Goal: Task Accomplishment & Management: Manage account settings

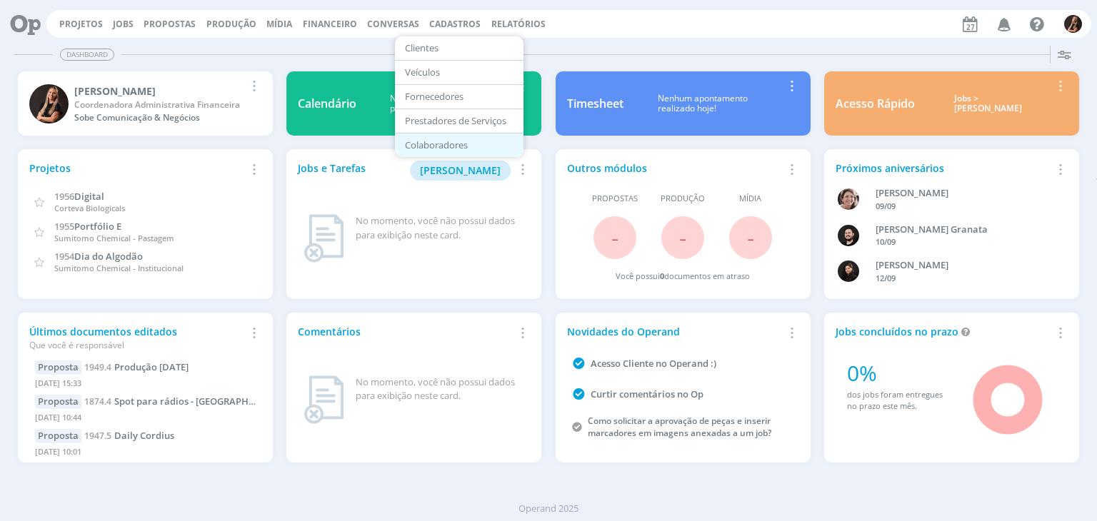
click at [437, 141] on link "Colaboradores" at bounding box center [459, 145] width 120 height 22
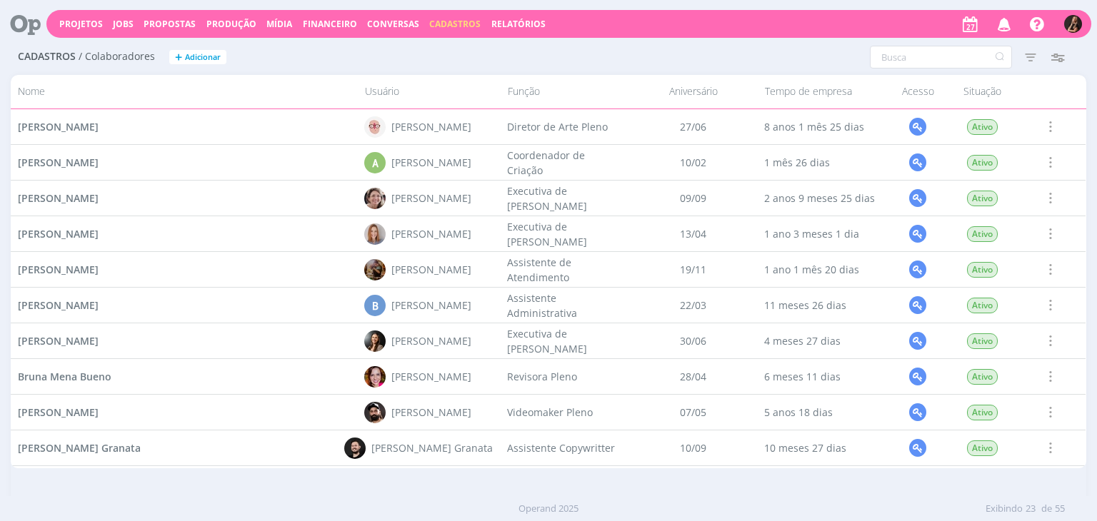
click at [965, 45] on div "Cadastros / Colaboradores + Adicionar Filtros Filtrar Limpar Situação Ativos In…" at bounding box center [548, 58] width 1075 height 36
click at [1028, 58] on icon "button" at bounding box center [1031, 57] width 26 height 26
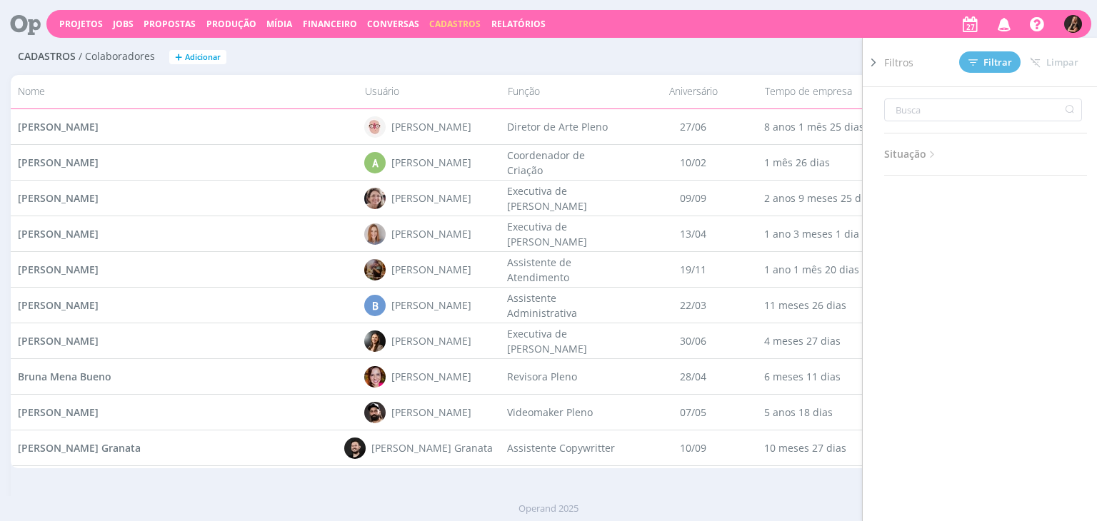
click at [930, 153] on icon at bounding box center [932, 155] width 12 height 12
click at [983, 201] on div "Situação Ativos Inativos" at bounding box center [985, 149] width 203 height 125
click at [986, 193] on span at bounding box center [979, 193] width 29 height 14
click at [983, 63] on span "Filtrar" at bounding box center [990, 62] width 44 height 9
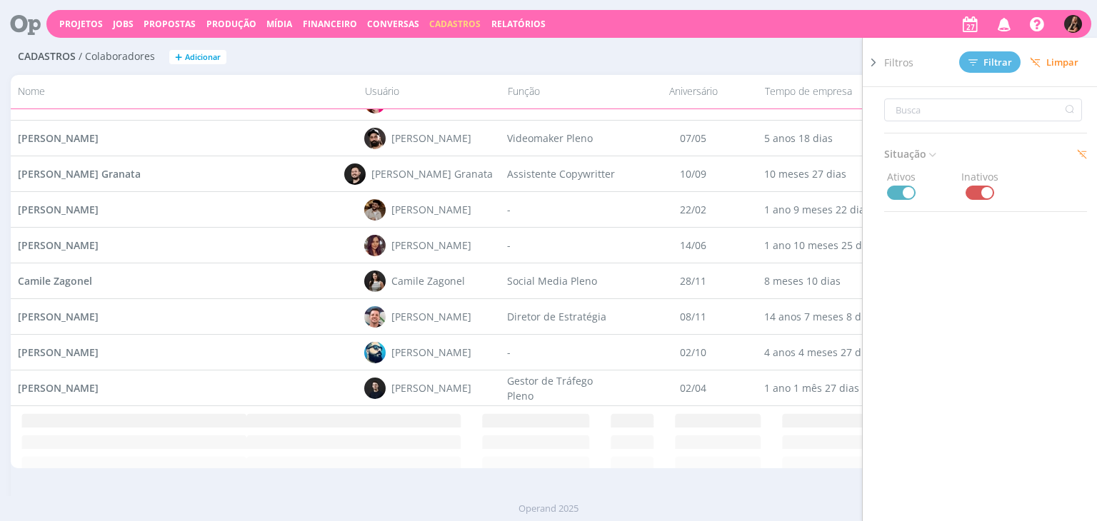
scroll to position [419, 0]
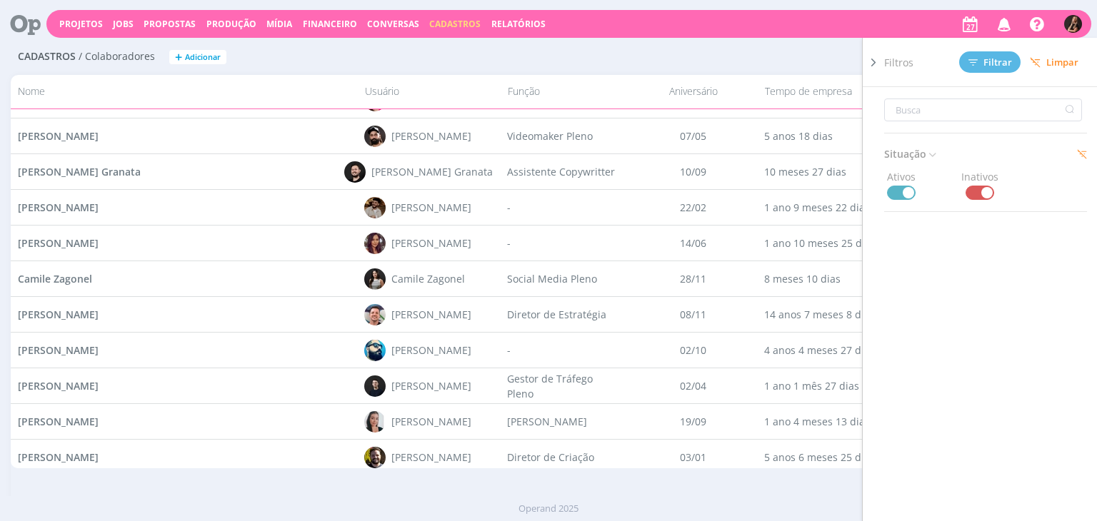
drag, startPoint x: 378, startPoint y: 62, endPoint x: 370, endPoint y: 64, distance: 8.7
click at [379, 62] on h2 "Cadastros / Colaboradores + Adicionar" at bounding box center [279, 55] width 523 height 30
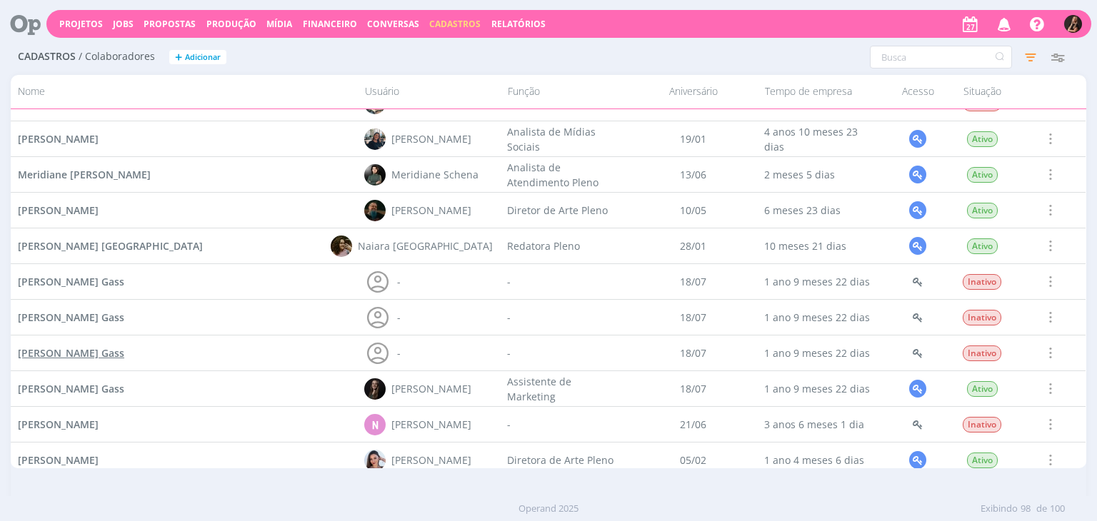
scroll to position [2419, 0]
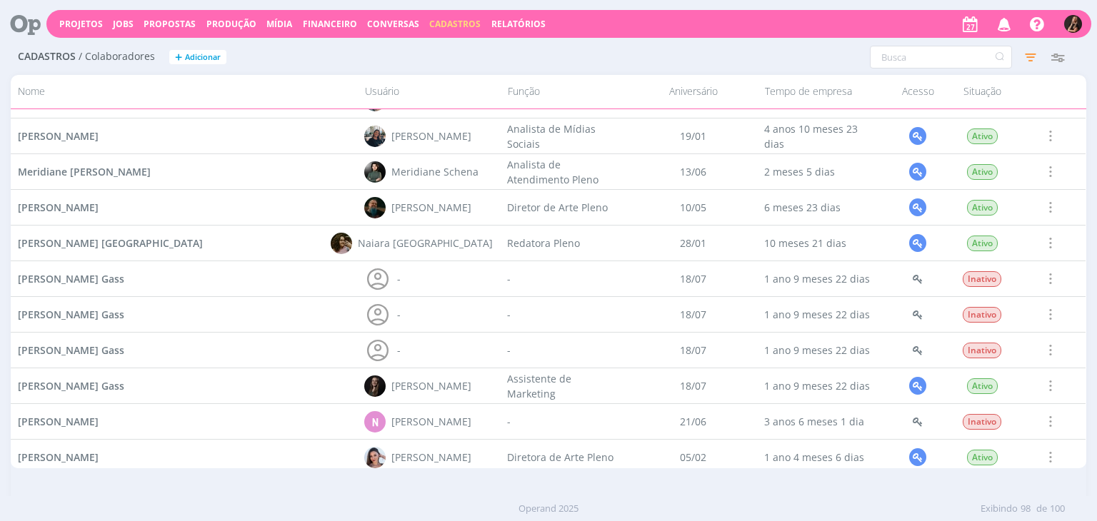
click at [1043, 421] on span at bounding box center [1050, 421] width 16 height 19
click at [1006, 342] on div "Ativar" at bounding box center [1021, 343] width 141 height 24
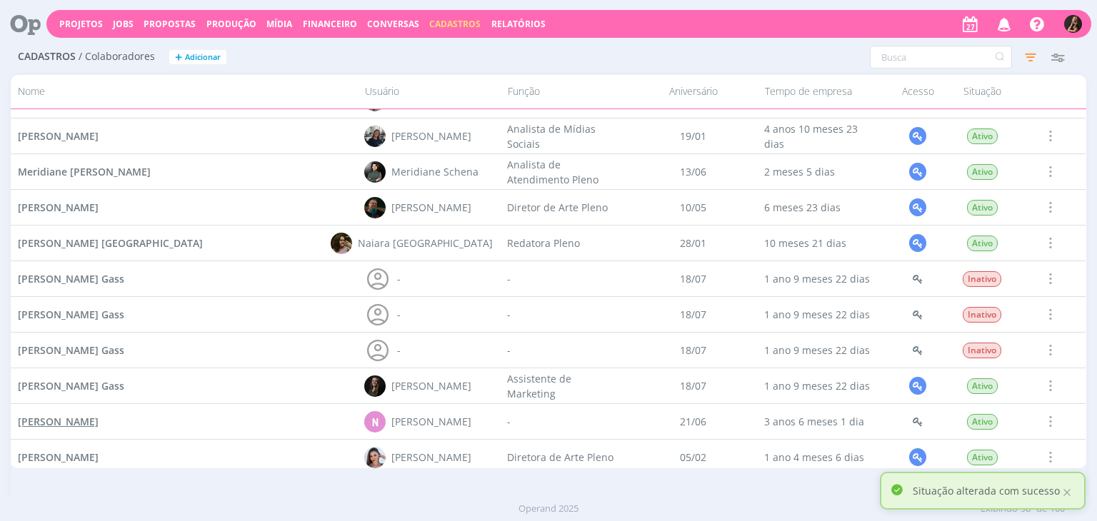
click at [99, 421] on span "[PERSON_NAME]" at bounding box center [58, 422] width 81 height 14
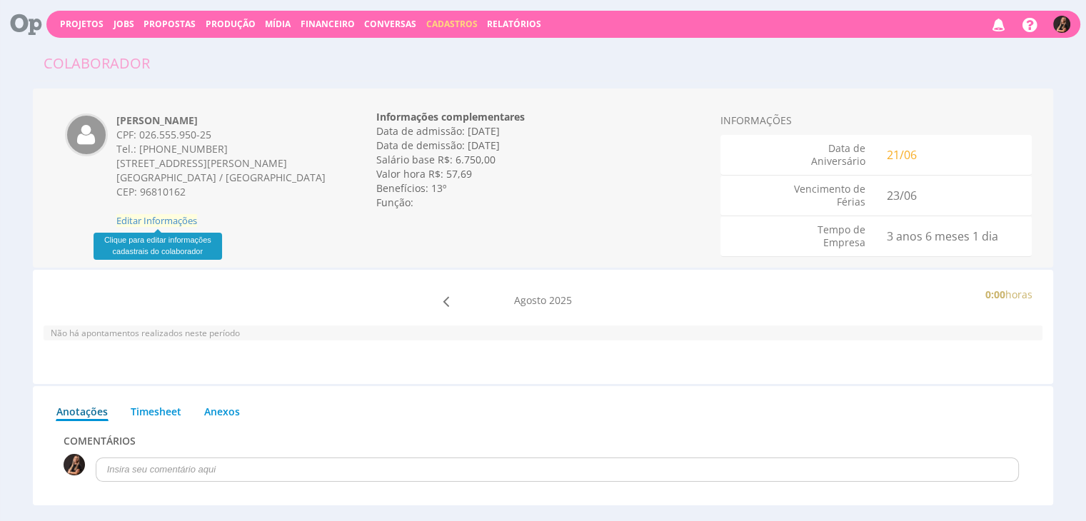
click at [131, 221] on span "Editar Informações" at bounding box center [156, 220] width 81 height 13
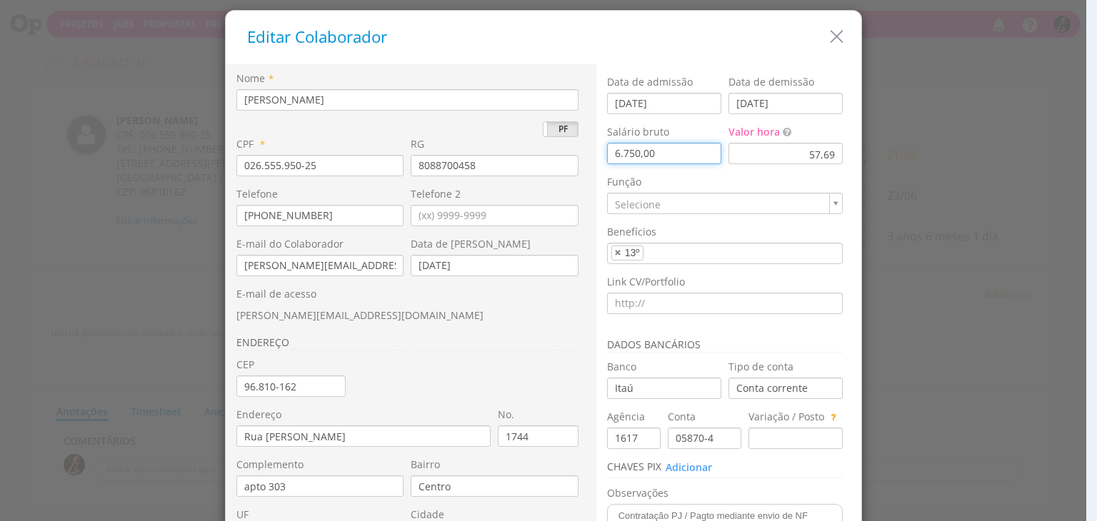
click at [650, 158] on input "6.750,00" at bounding box center [664, 153] width 114 height 21
type input "6.500,00"
click at [683, 109] on input "[DATE]" at bounding box center [664, 103] width 114 height 21
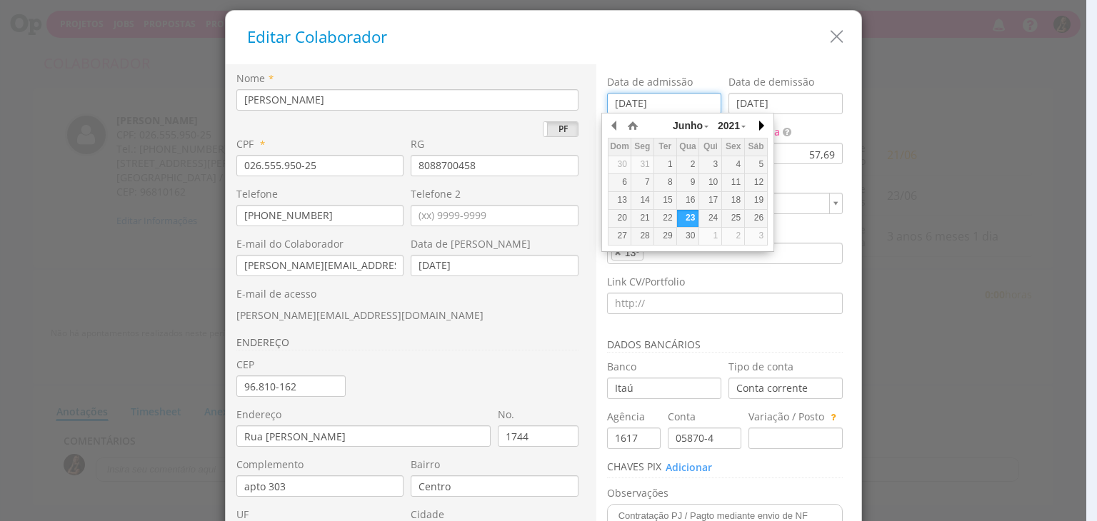
click at [763, 124] on button "button" at bounding box center [760, 125] width 14 height 21
click at [763, 123] on button "button" at bounding box center [760, 125] width 14 height 21
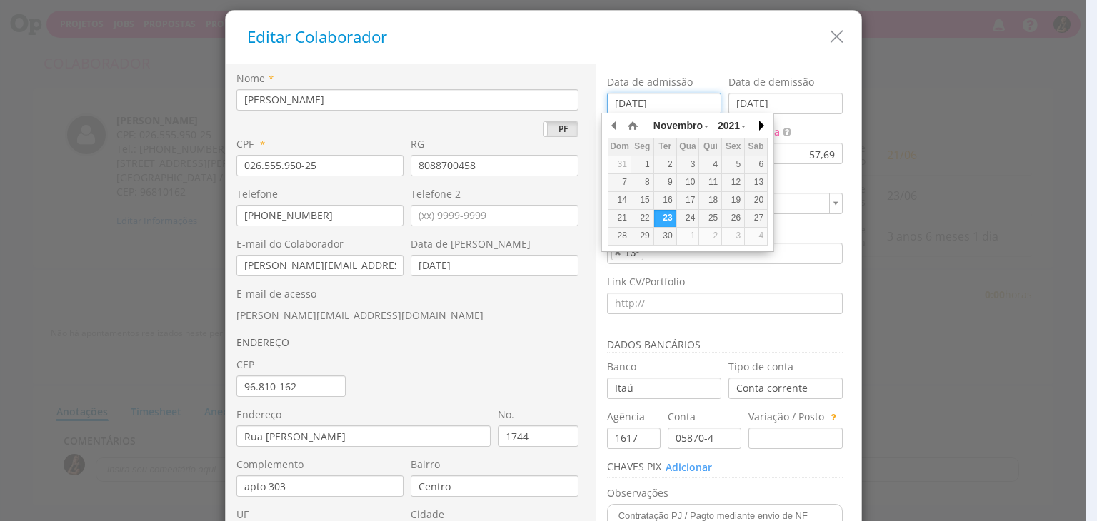
click at [763, 123] on button "button" at bounding box center [760, 125] width 14 height 21
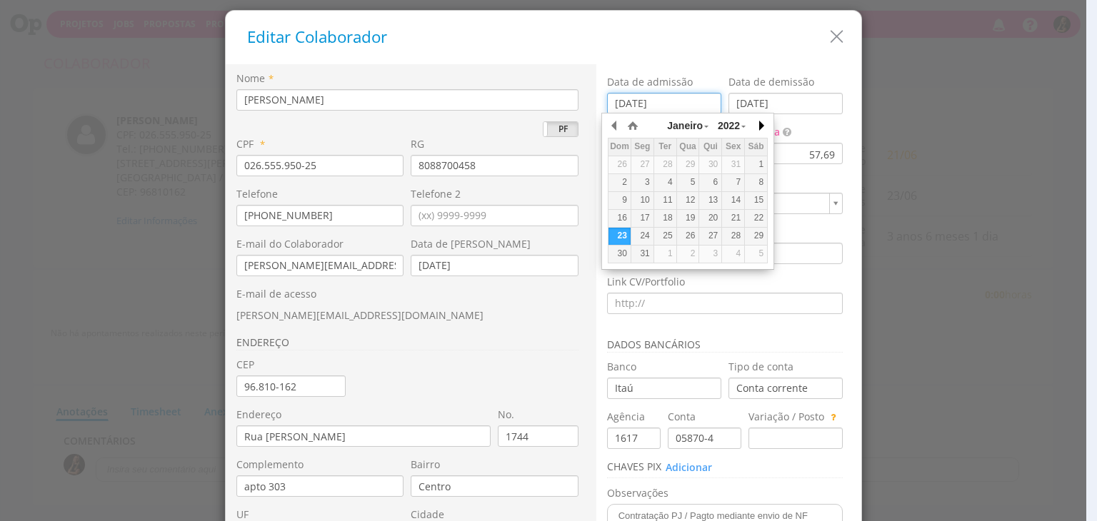
click at [763, 121] on button "button" at bounding box center [760, 125] width 14 height 21
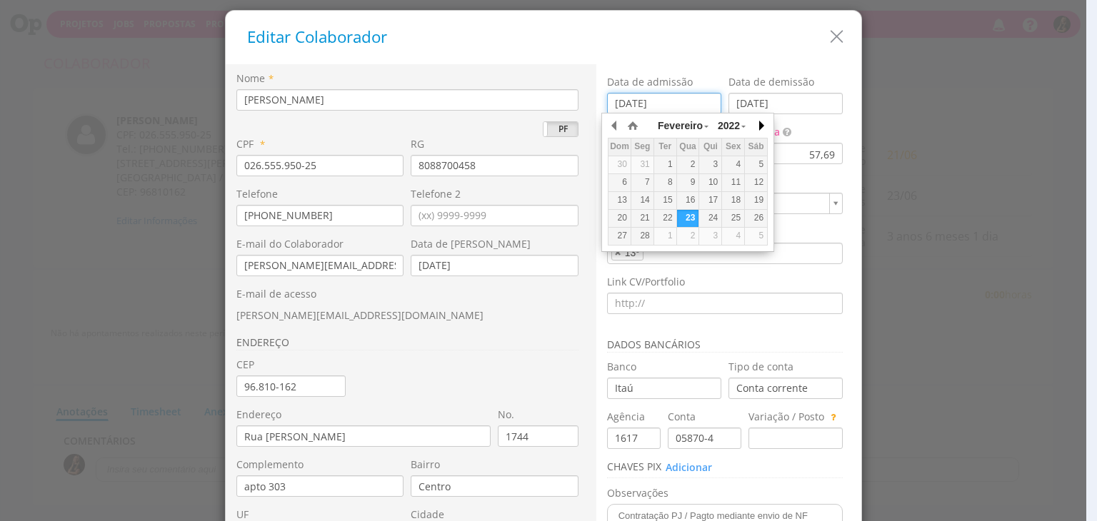
click at [761, 121] on button "button" at bounding box center [760, 125] width 14 height 21
click at [760, 121] on button "button" at bounding box center [760, 125] width 14 height 21
click at [759, 121] on button "button" at bounding box center [760, 125] width 14 height 21
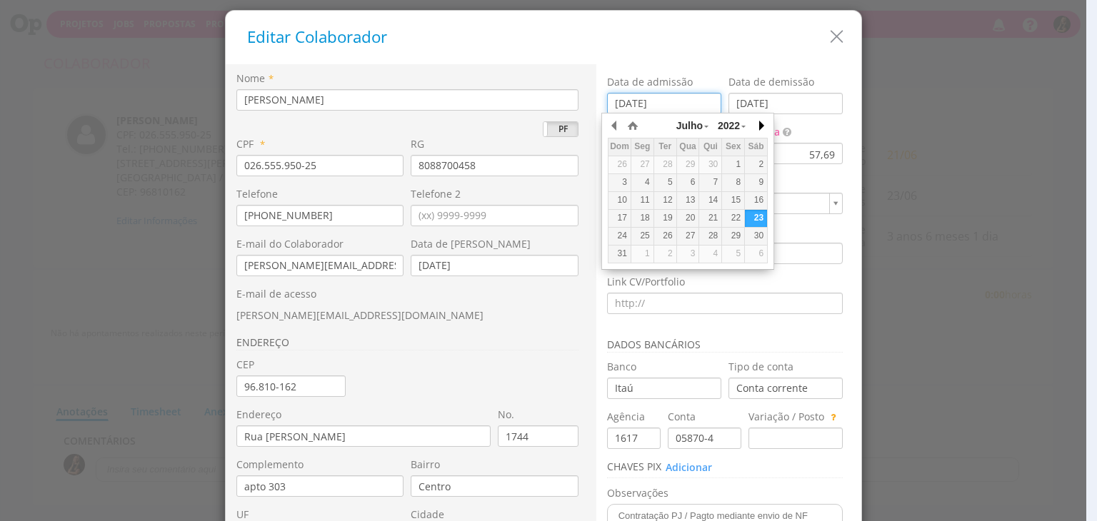
click at [758, 120] on button "button" at bounding box center [760, 125] width 14 height 21
click at [757, 120] on button "button" at bounding box center [760, 125] width 14 height 21
click at [757, 121] on button "button" at bounding box center [760, 125] width 14 height 21
click at [756, 121] on button "button" at bounding box center [760, 125] width 14 height 21
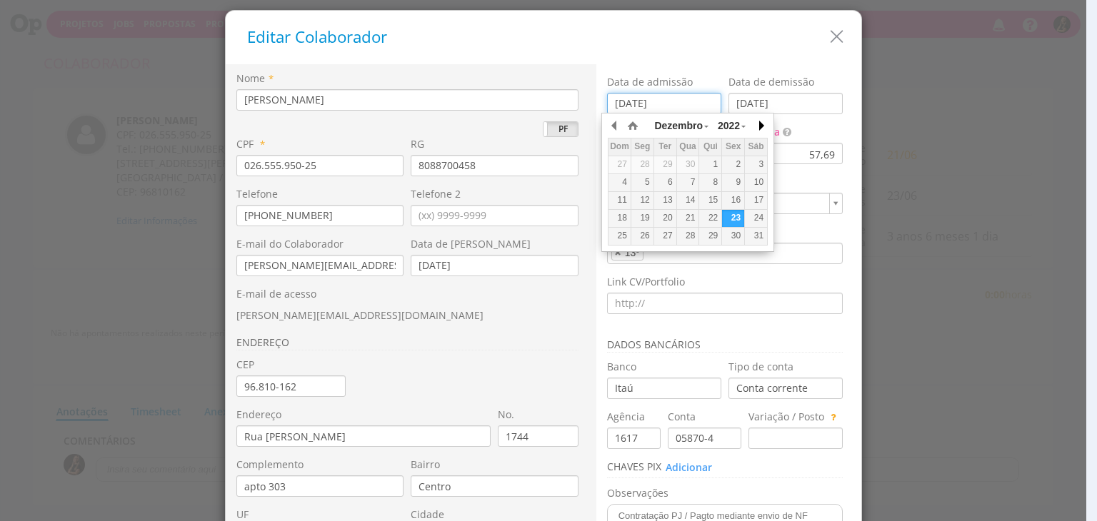
click at [756, 121] on button "button" at bounding box center [760, 125] width 14 height 21
click at [757, 121] on button "button" at bounding box center [760, 125] width 14 height 21
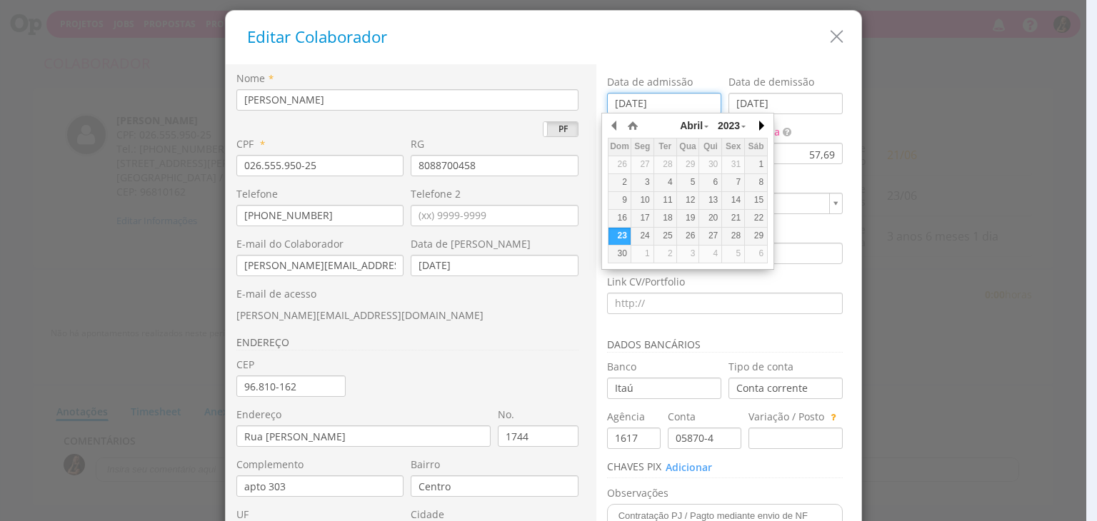
click at [757, 121] on button "button" at bounding box center [760, 125] width 14 height 21
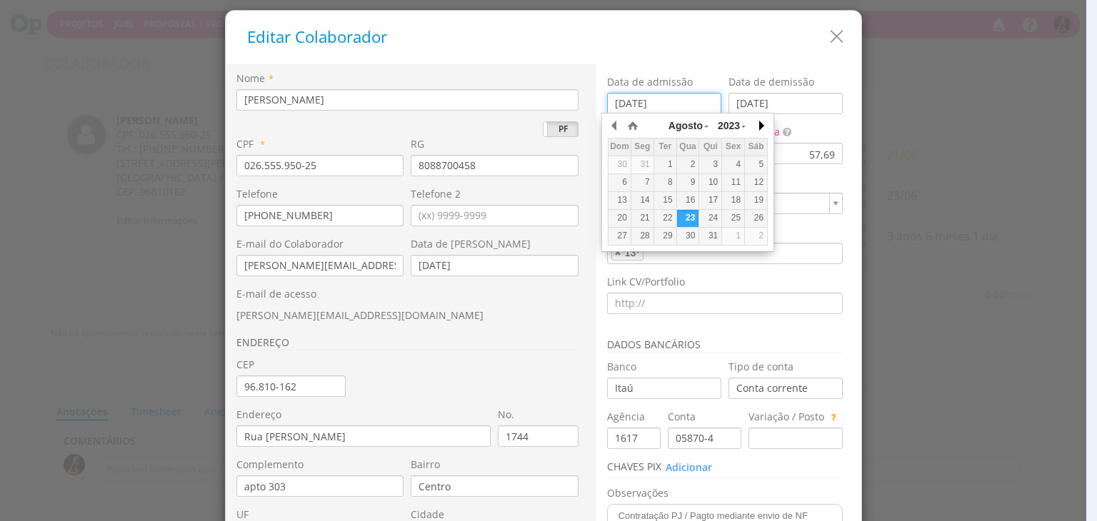
click at [757, 121] on button "button" at bounding box center [760, 125] width 14 height 21
click at [757, 122] on button "button" at bounding box center [760, 125] width 14 height 21
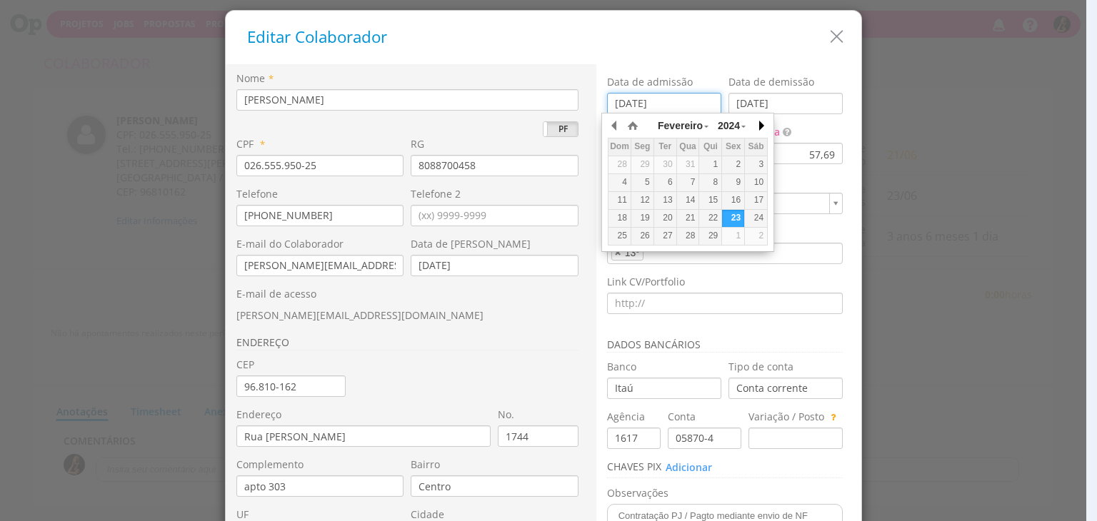
click at [757, 122] on button "button" at bounding box center [760, 125] width 14 height 21
click at [757, 121] on button "button" at bounding box center [760, 125] width 14 height 21
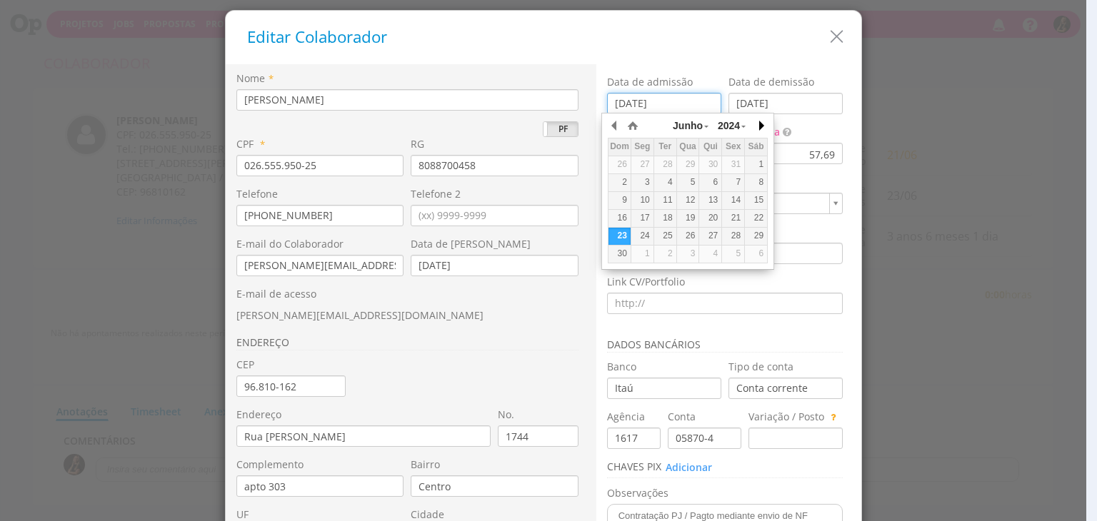
click at [757, 121] on button "button" at bounding box center [760, 125] width 14 height 21
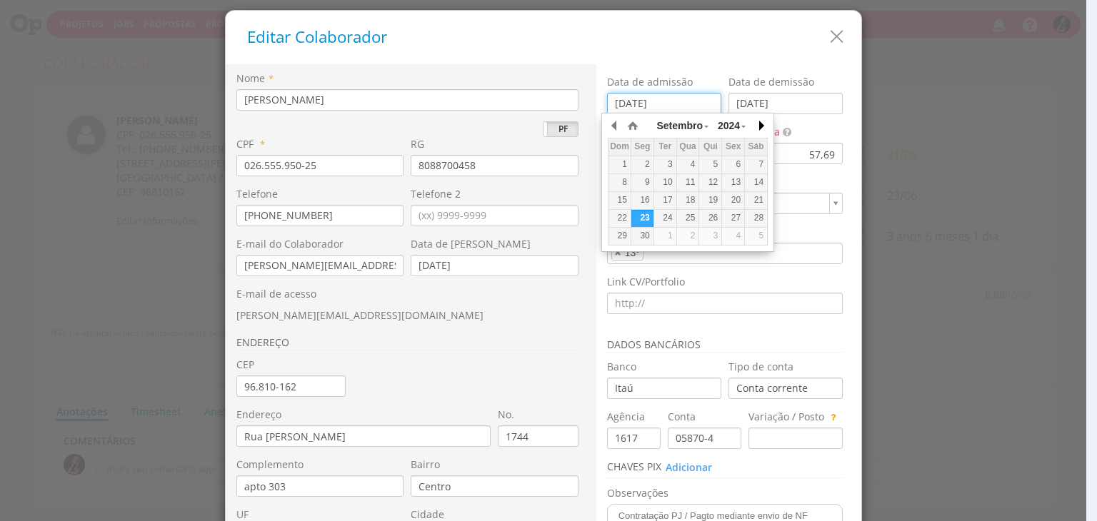
click at [757, 121] on button "button" at bounding box center [760, 125] width 14 height 21
click at [756, 121] on button "button" at bounding box center [760, 125] width 14 height 21
click at [756, 120] on button "button" at bounding box center [760, 125] width 14 height 21
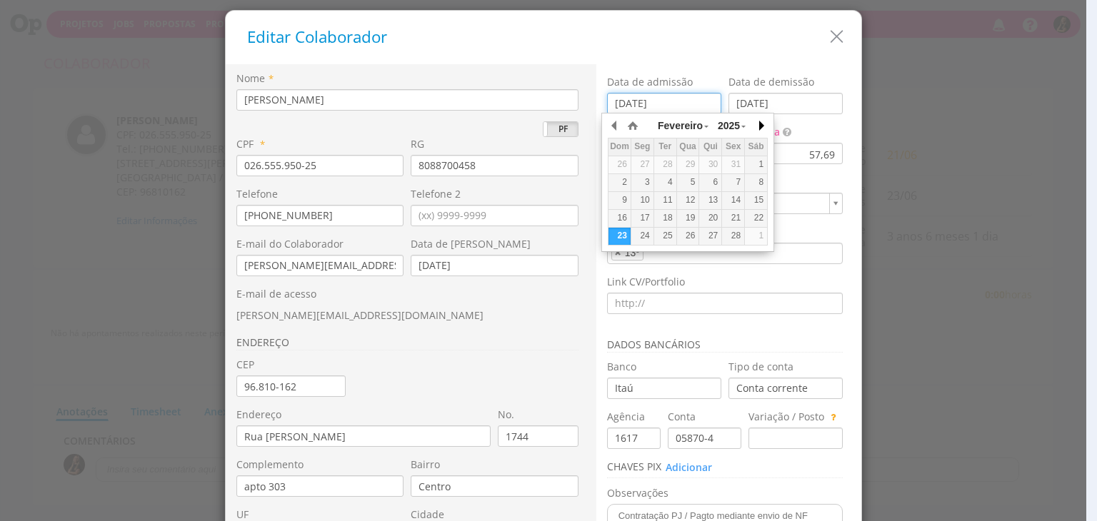
click at [756, 121] on button "button" at bounding box center [760, 125] width 14 height 21
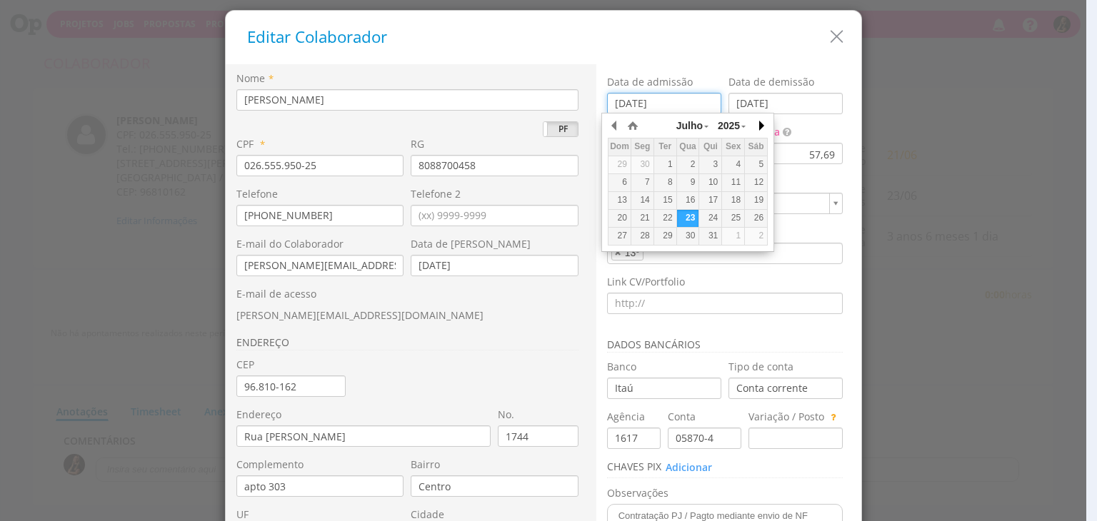
click at [756, 121] on button "button" at bounding box center [760, 125] width 14 height 21
click at [757, 121] on button "button" at bounding box center [760, 125] width 14 height 21
click at [638, 166] on div "1" at bounding box center [642, 165] width 22 height 12
type input "[DATE]"
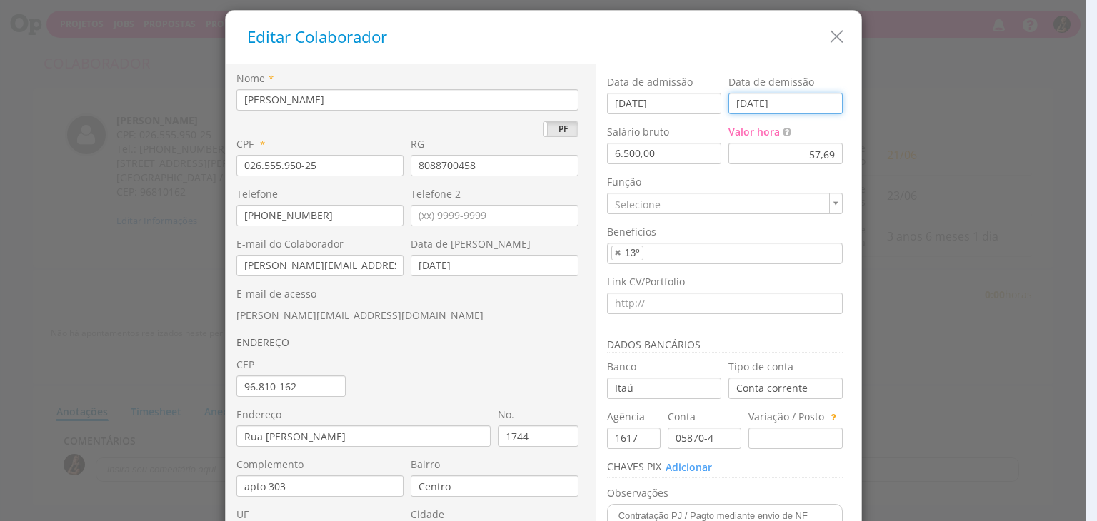
click at [783, 102] on input "[DATE]" at bounding box center [785, 103] width 114 height 21
click at [785, 102] on input "[DATE]" at bounding box center [785, 103] width 114 height 21
type input "2_/__/____"
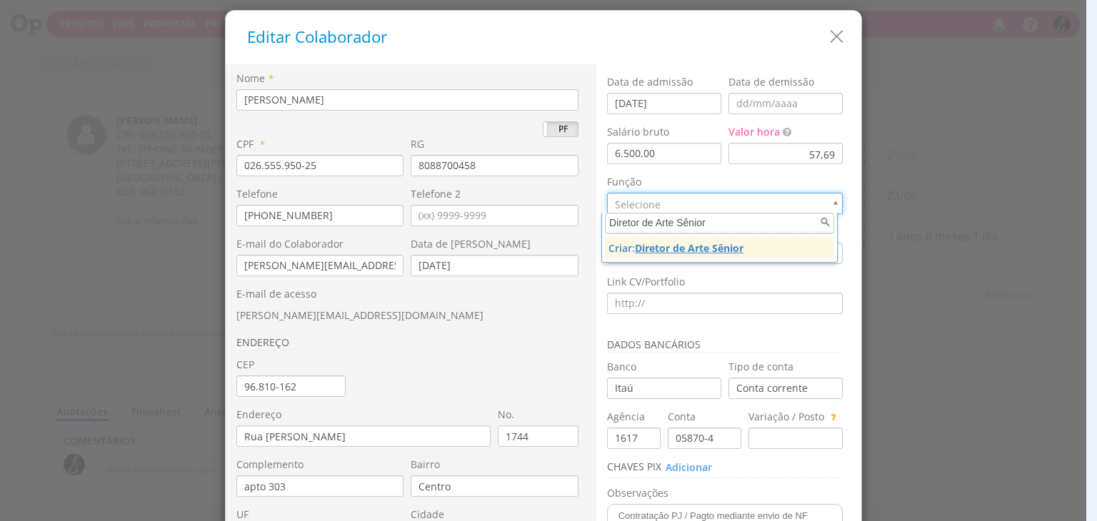
type input "Diretor de Arte Sênior"
click at [728, 247] on u "Diretor de Arte Sênior" at bounding box center [689, 248] width 109 height 14
type input "36"
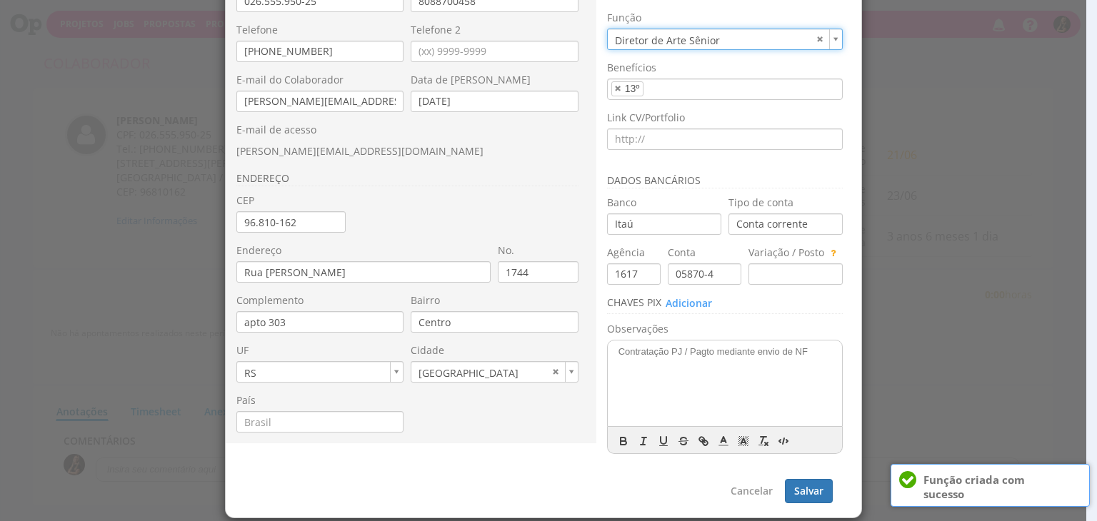
scroll to position [169, 0]
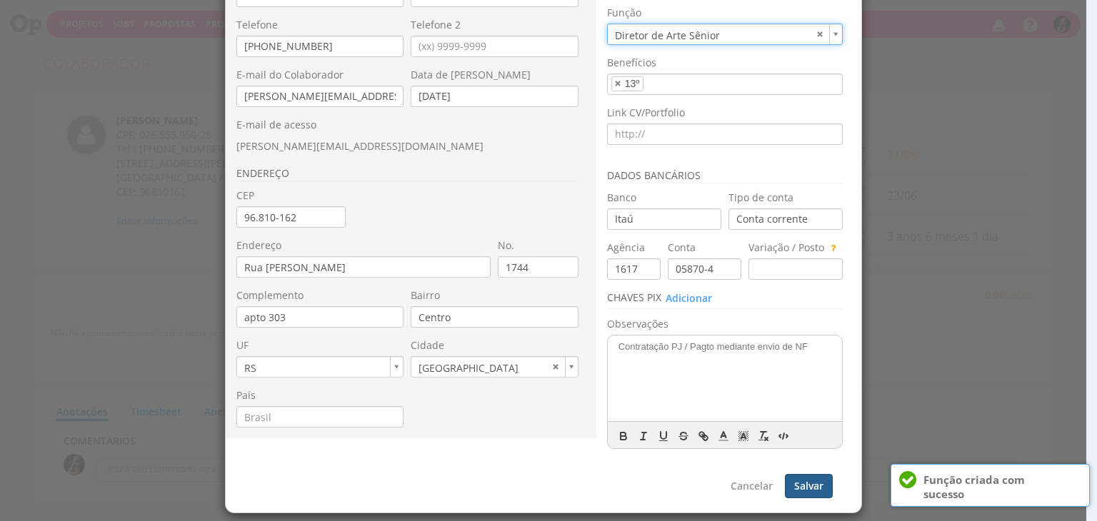
click at [801, 486] on button "Salvar" at bounding box center [809, 486] width 48 height 24
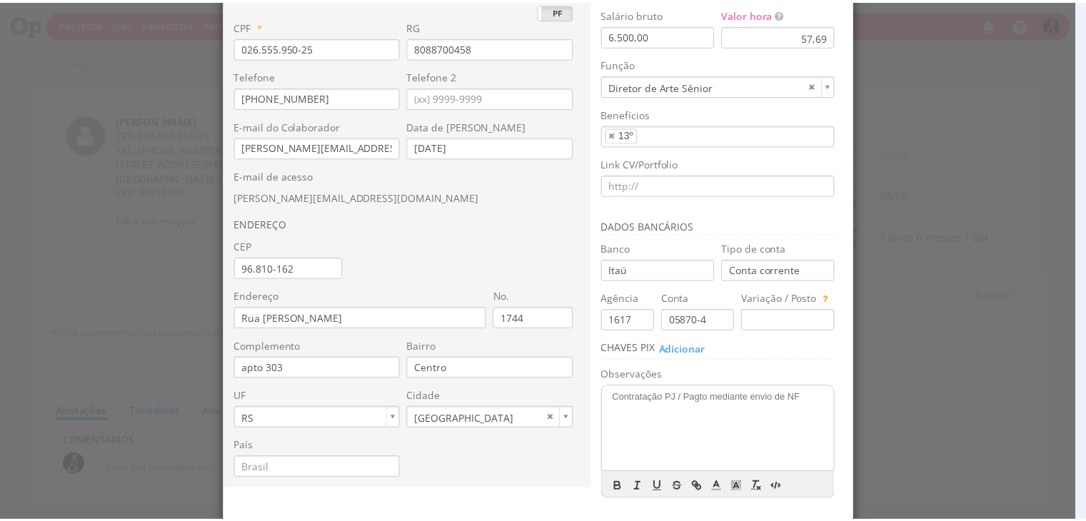
scroll to position [0, 0]
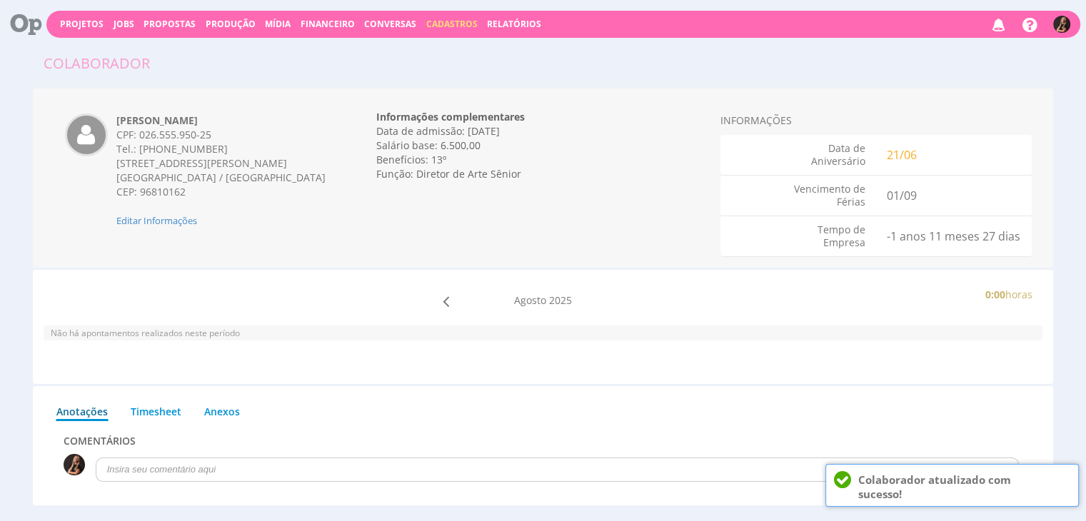
drag, startPoint x: 1083, startPoint y: 20, endPoint x: 1072, endPoint y: 21, distance: 10.8
click at [1072, 21] on div "Projetos Jobs Propostas Produção [GEOGRAPHIC_DATA] Financeiro Conversas Cadastr…" at bounding box center [543, 19] width 1086 height 39
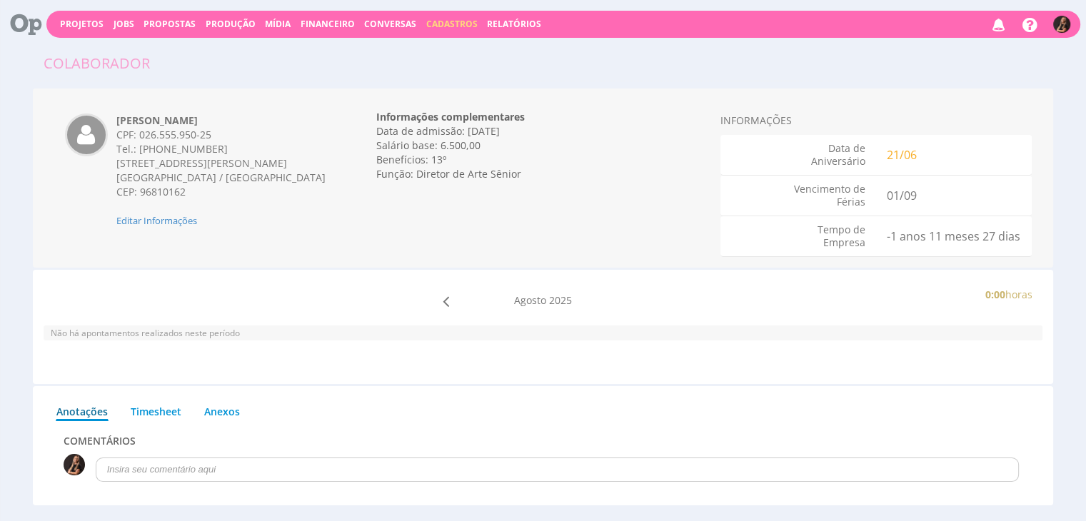
click at [1061, 23] on img at bounding box center [1061, 24] width 17 height 17
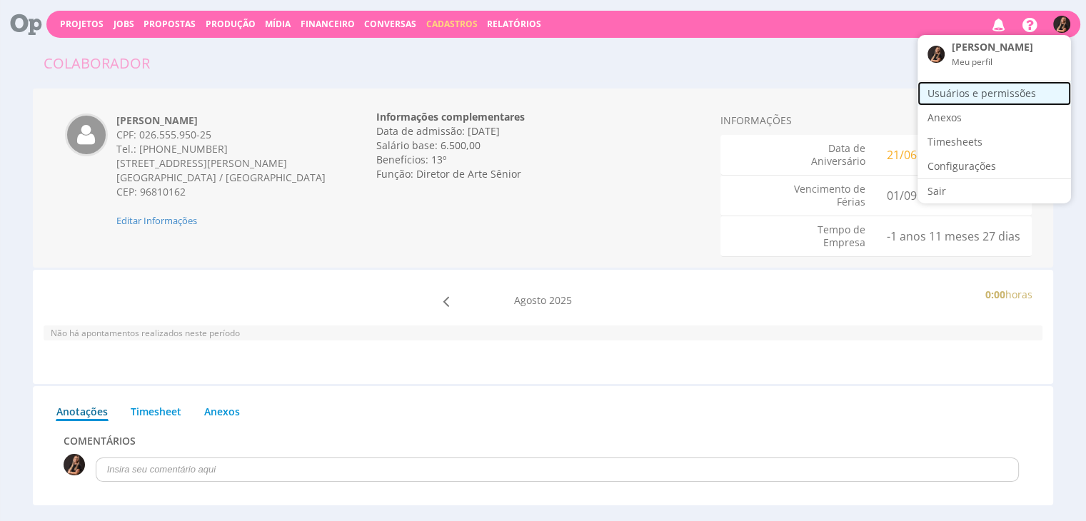
click at [1018, 86] on link "Usuários e permissões" at bounding box center [995, 93] width 154 height 24
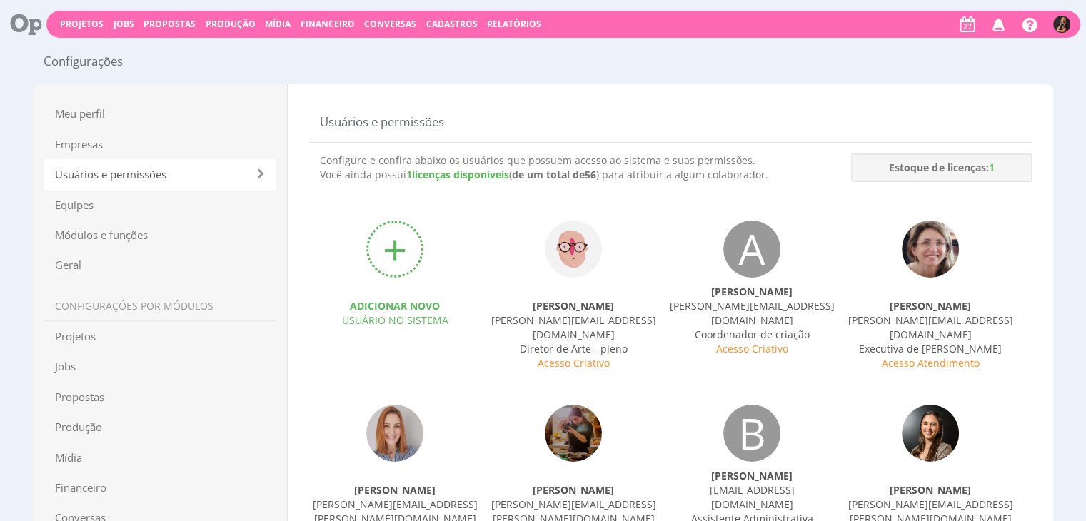
click at [312, 23] on span "Financeiro" at bounding box center [328, 24] width 54 height 12
click at [312, 40] on link "Lançamentos" at bounding box center [329, 46] width 120 height 21
